Goal: Task Accomplishment & Management: Manage account settings

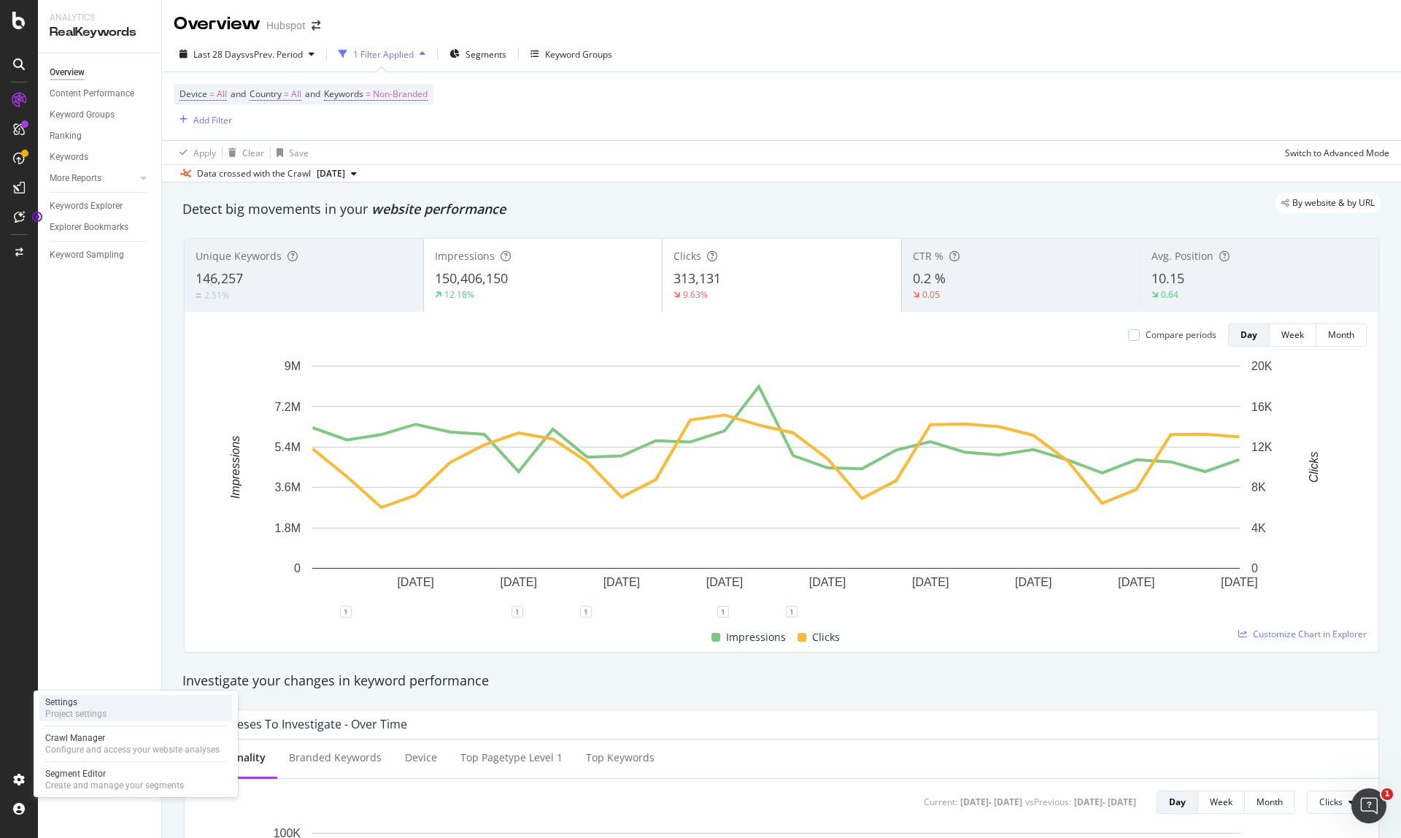
click at [101, 714] on div "Project settings" at bounding box center [75, 714] width 61 height 12
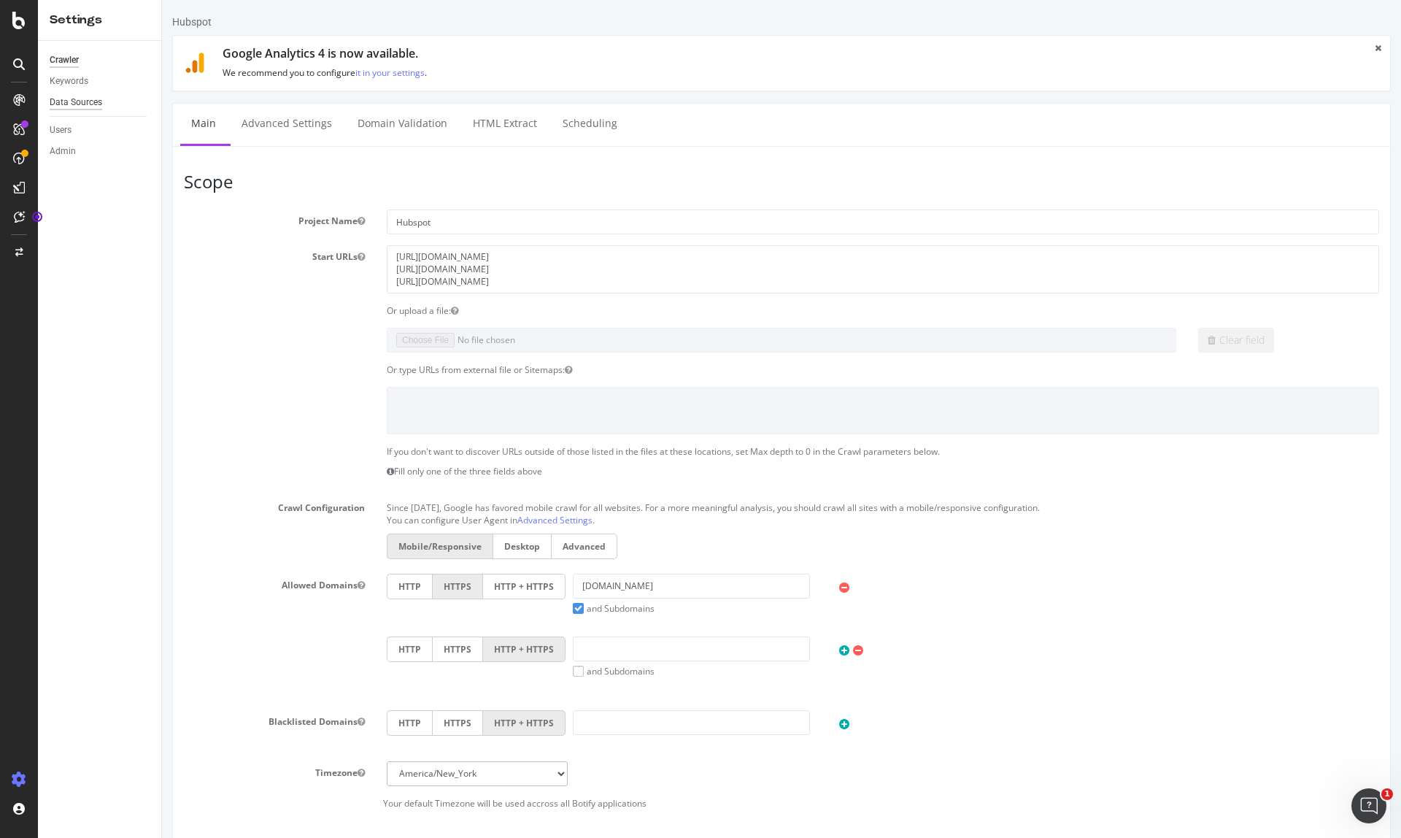
click at [84, 106] on div "Data Sources" at bounding box center [76, 102] width 53 height 15
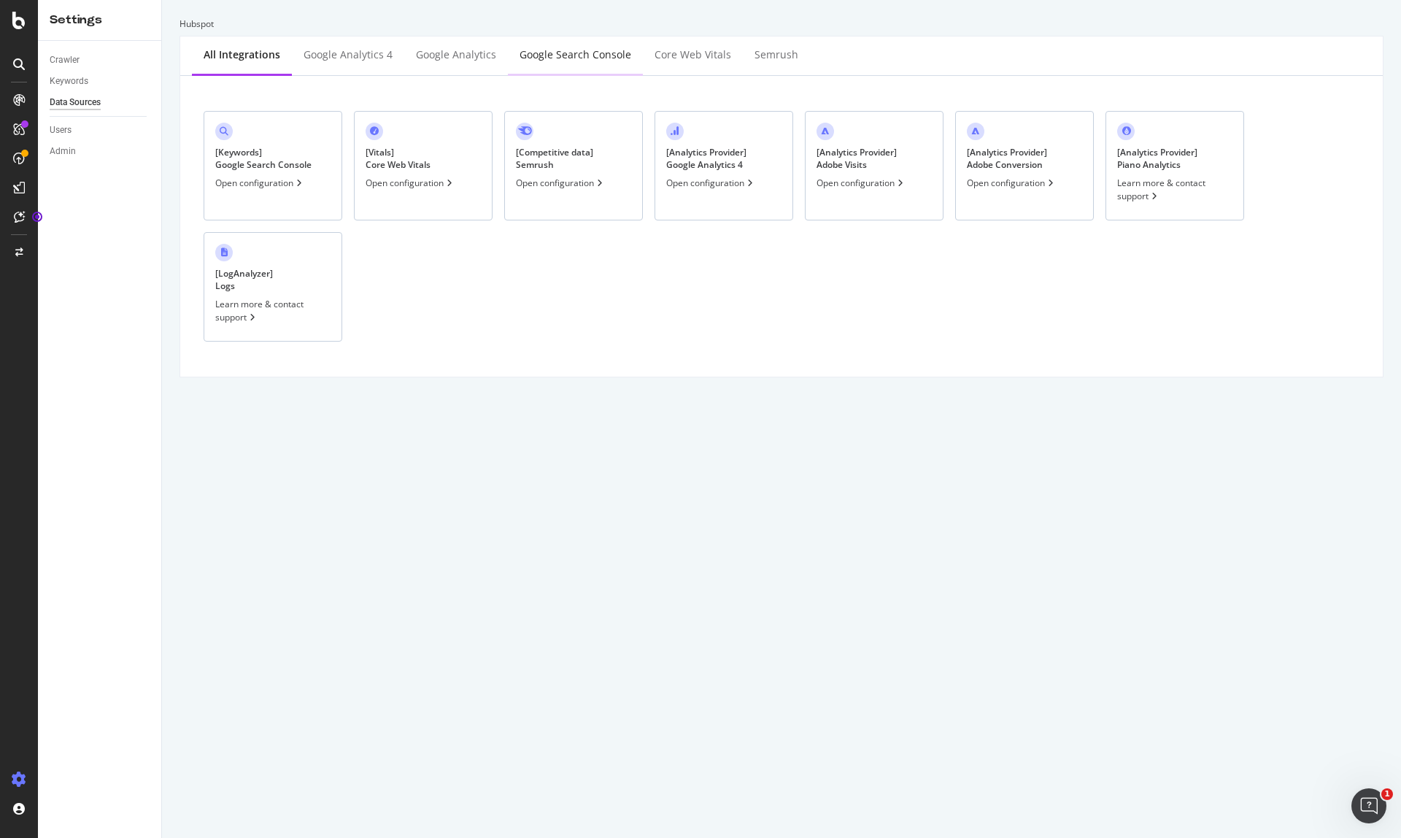
click at [574, 45] on div "Google Search Console" at bounding box center [575, 56] width 135 height 40
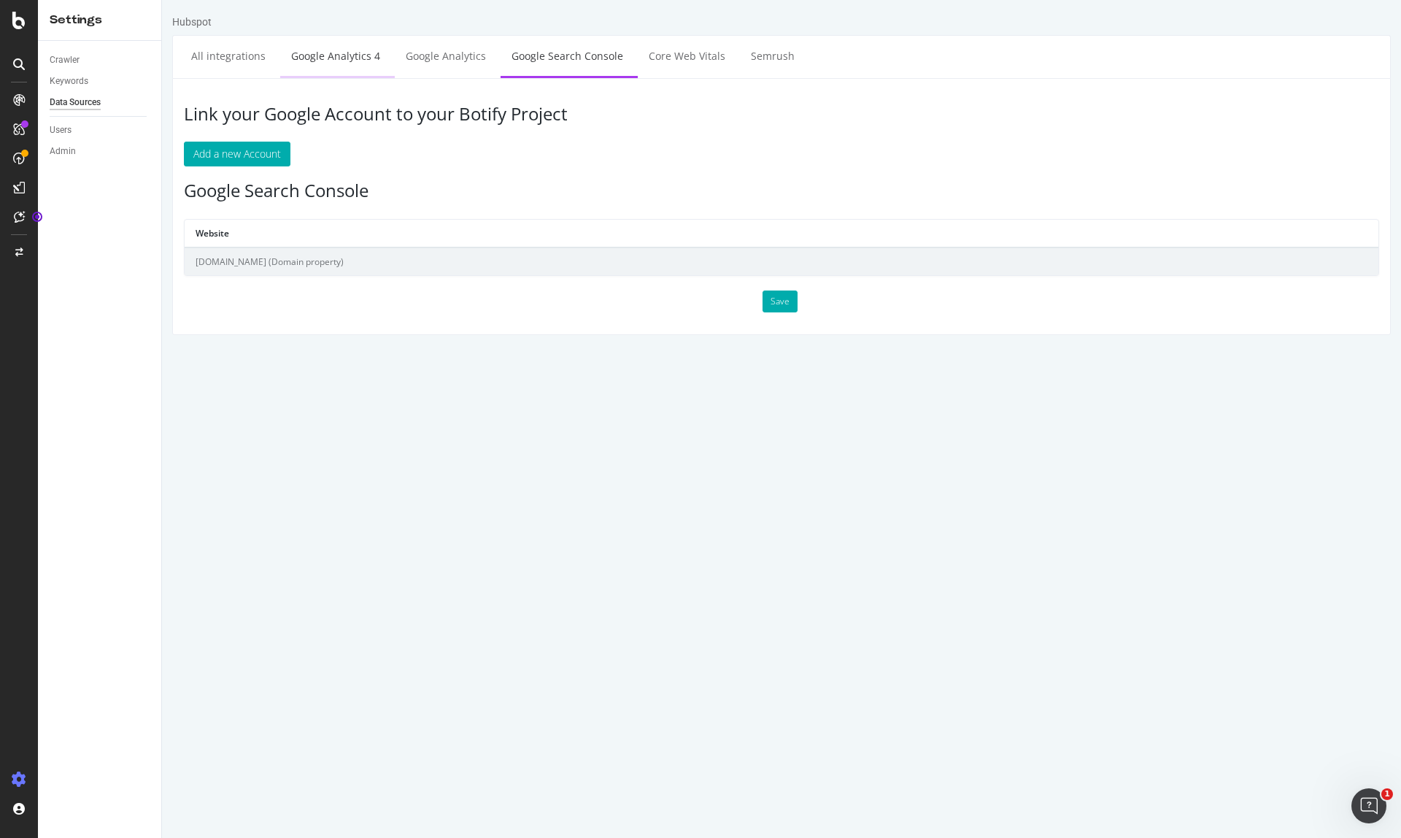
click at [329, 64] on link "Google Analytics 4" at bounding box center [335, 56] width 111 height 40
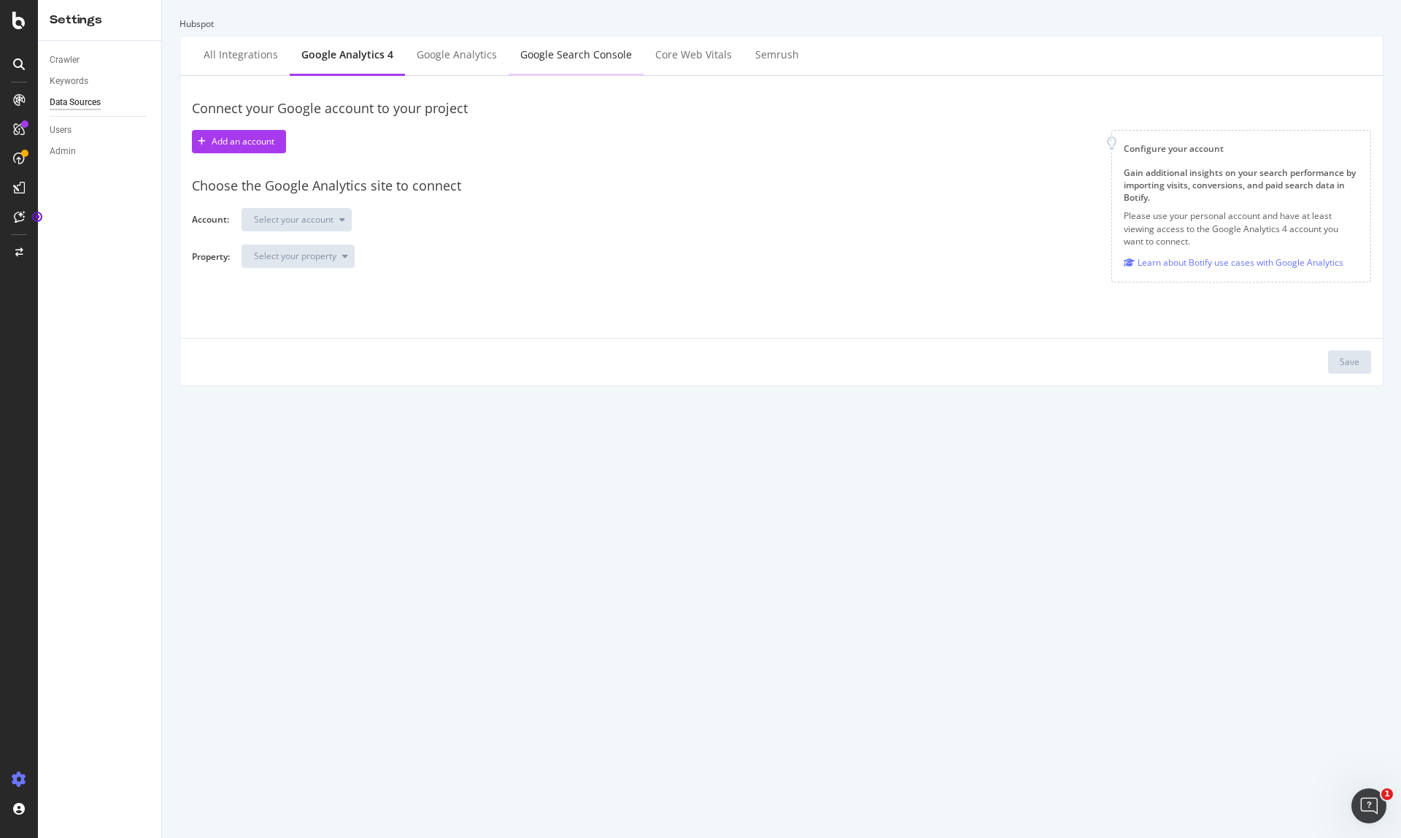
click at [553, 56] on div "Google Search Console" at bounding box center [576, 54] width 112 height 15
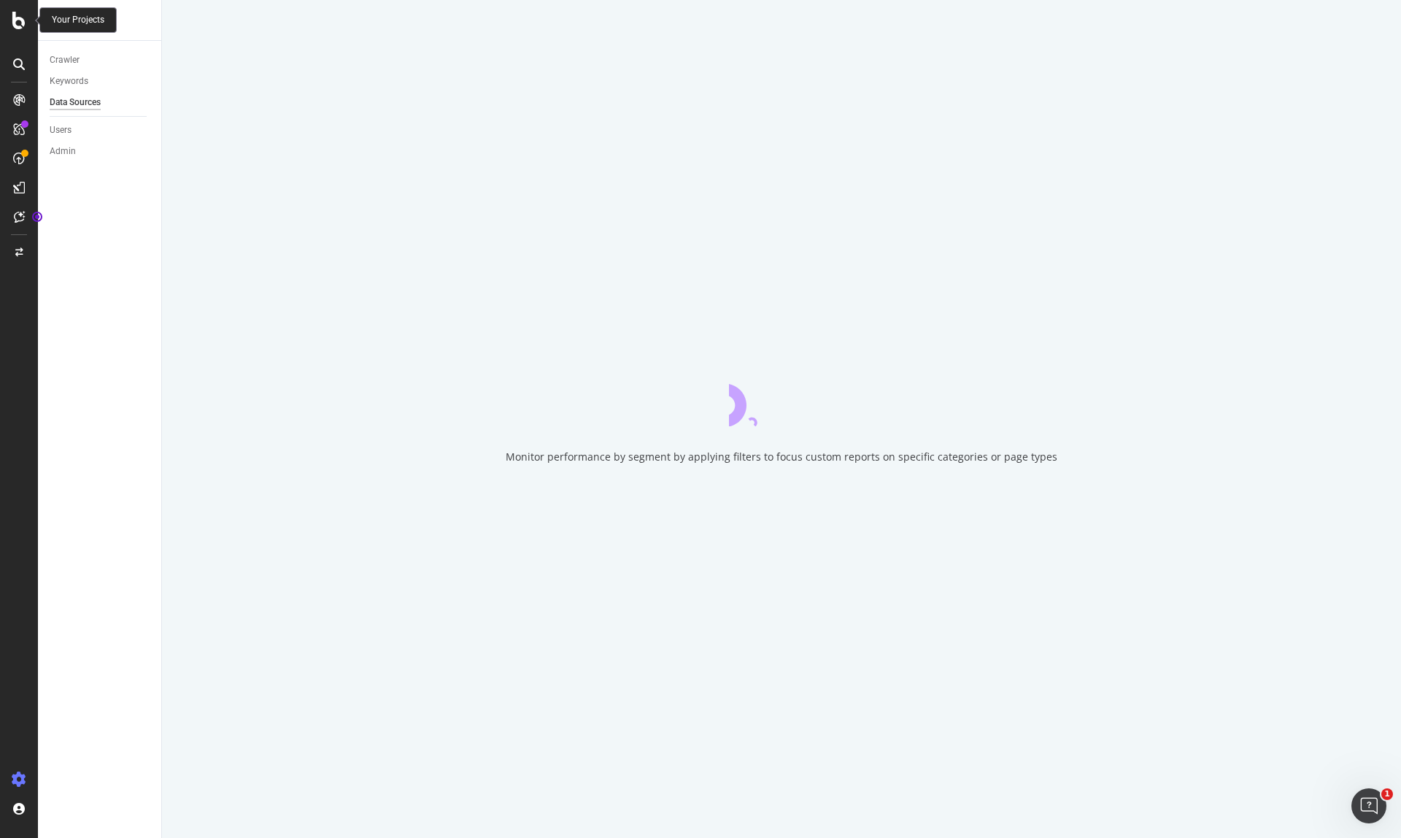
click at [20, 23] on icon at bounding box center [18, 21] width 13 height 18
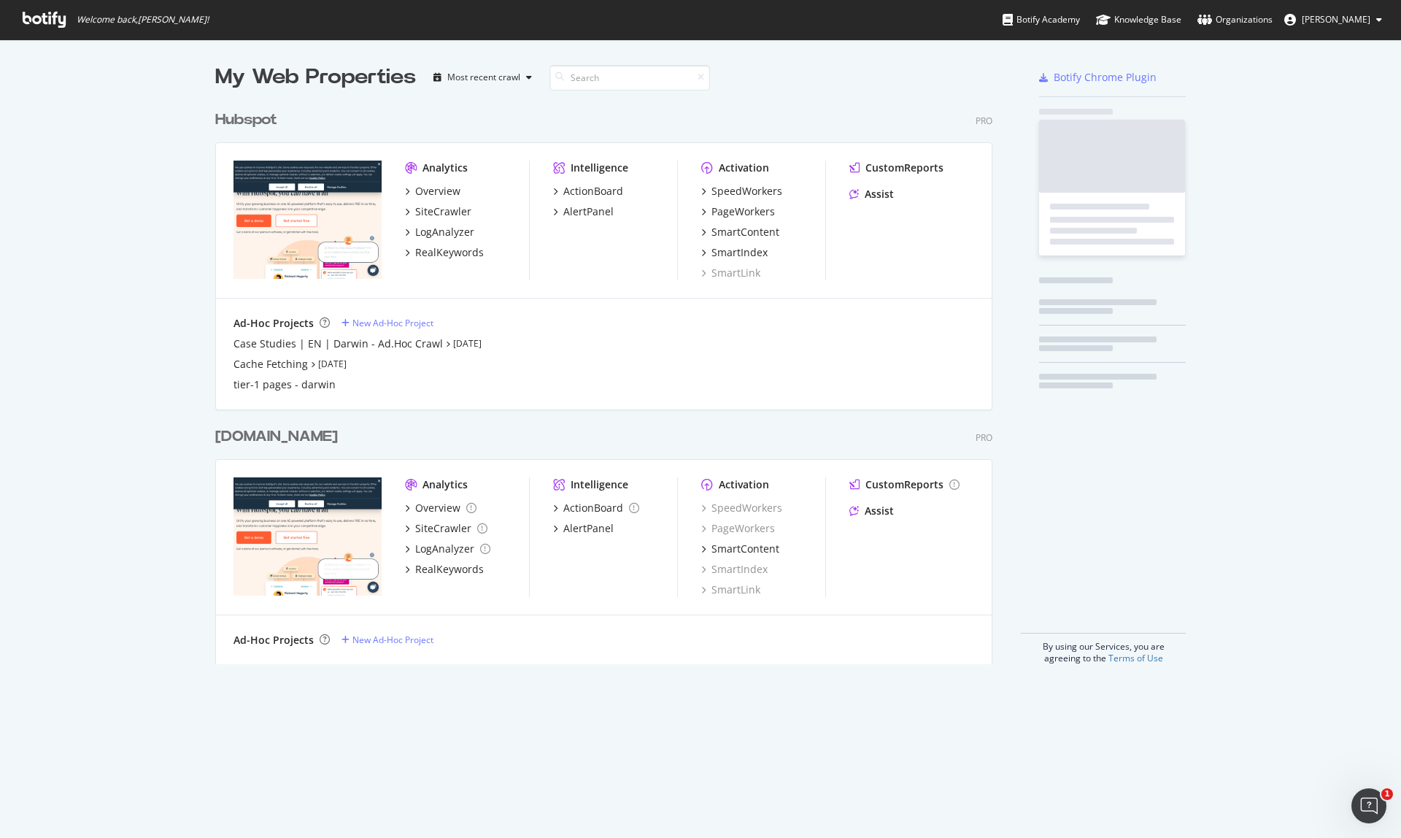
scroll to position [827, 1380]
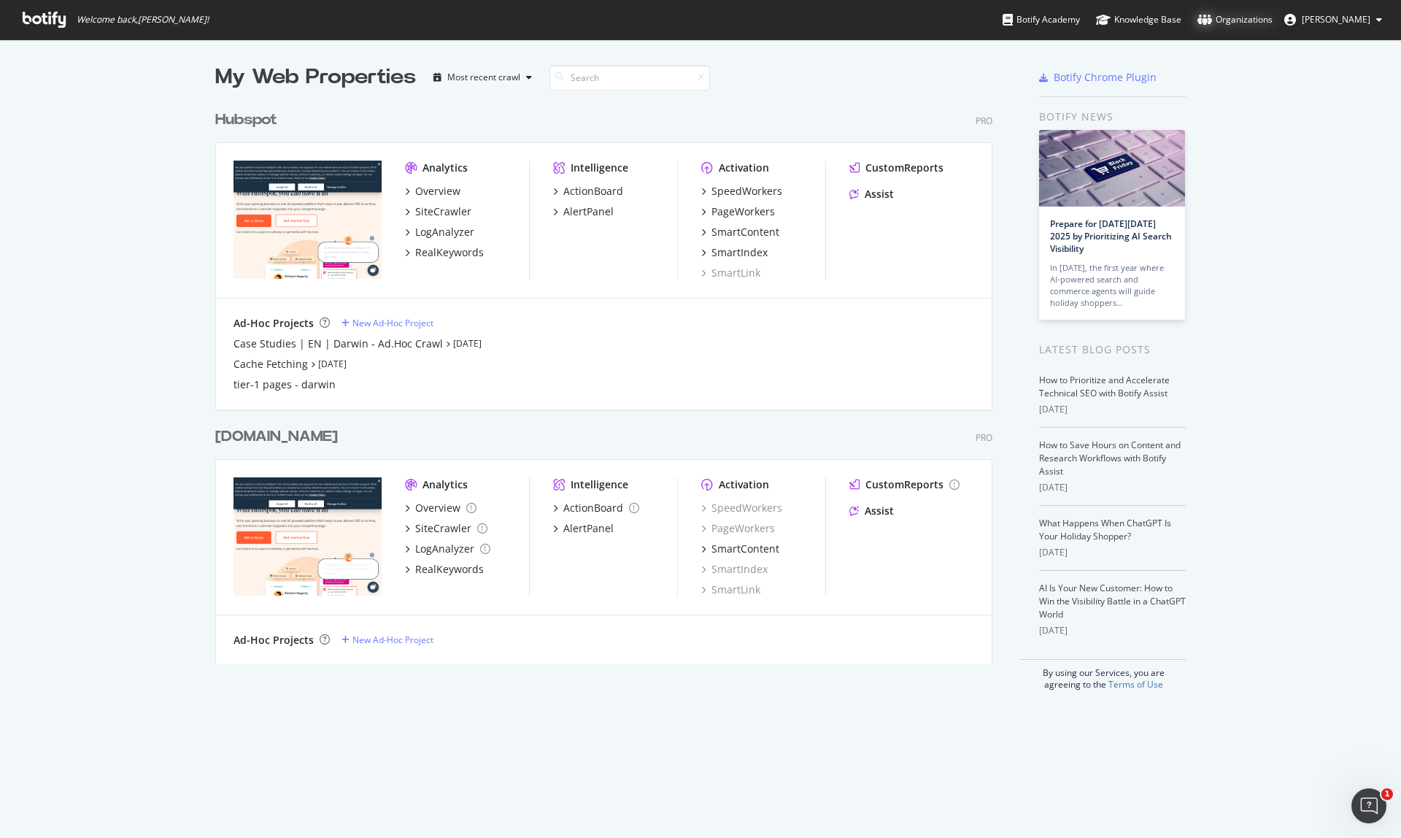
click at [1244, 19] on div "Organizations" at bounding box center [1235, 19] width 75 height 15
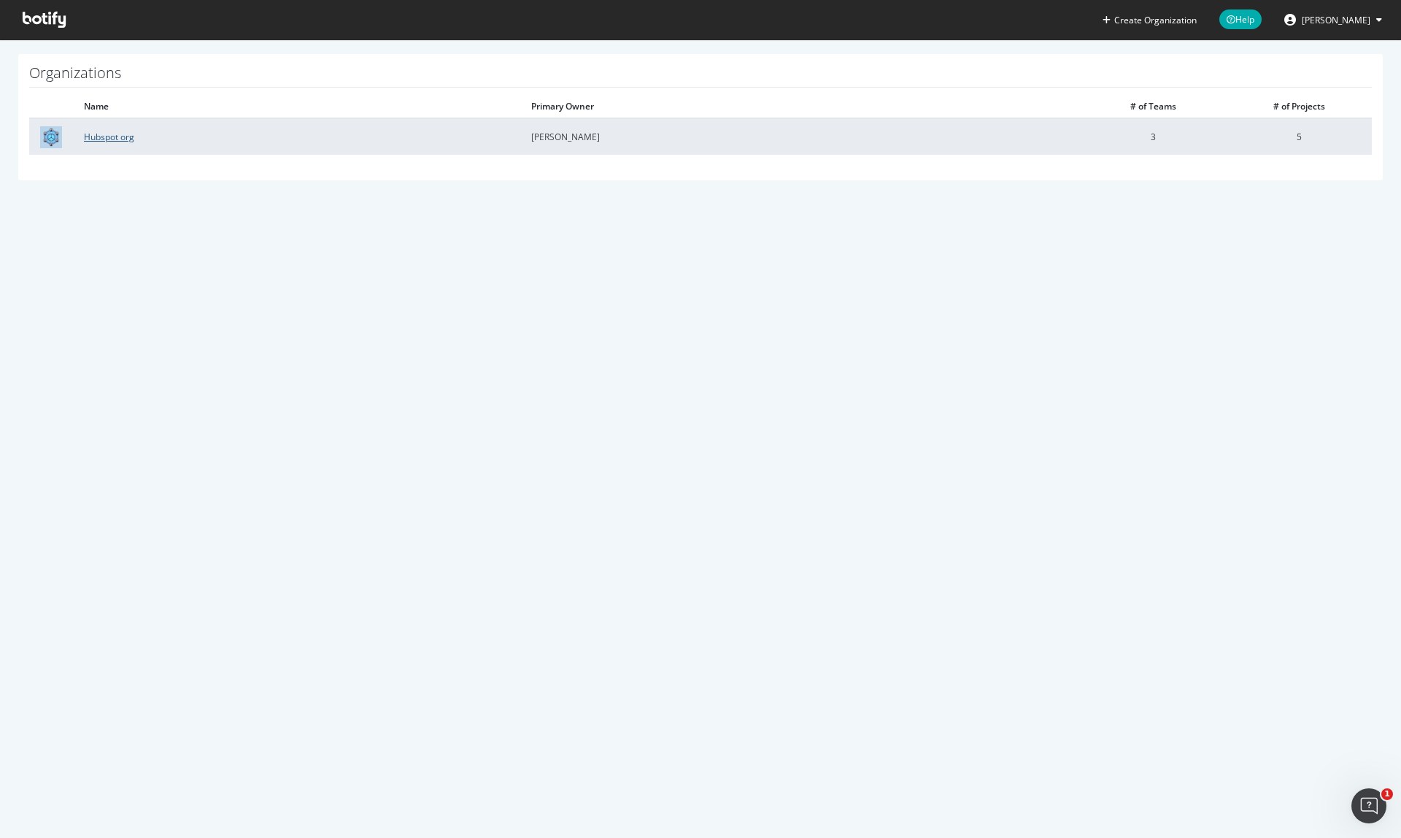
click at [131, 136] on link "Hubspot org" at bounding box center [109, 137] width 50 height 12
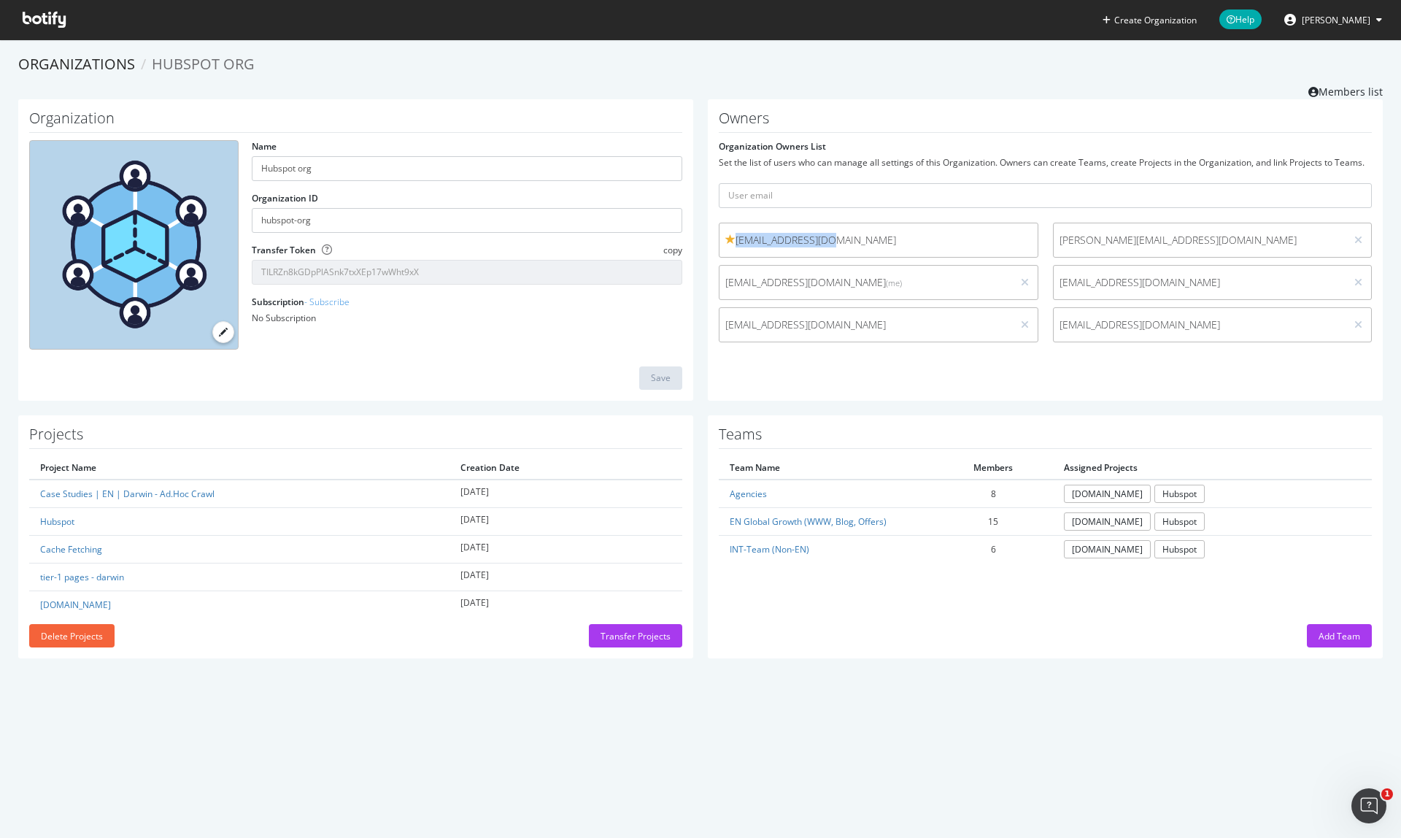
drag, startPoint x: 836, startPoint y: 247, endPoint x: 730, endPoint y: 243, distance: 105.9
click at [730, 243] on div "afrost@hubspot.com" at bounding box center [879, 240] width 320 height 35
copy span "afrost@hubspot.com"
click at [1358, 21] on span "[PERSON_NAME]" at bounding box center [1336, 20] width 69 height 12
click at [1350, 182] on link "Log Out" at bounding box center [1323, 180] width 140 height 22
